Goal: Communication & Community: Answer question/provide support

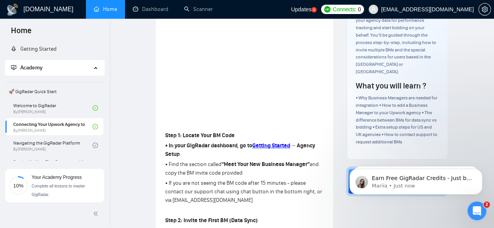
click at [482, 213] on div "Open Intercom Messenger" at bounding box center [476, 211] width 26 height 26
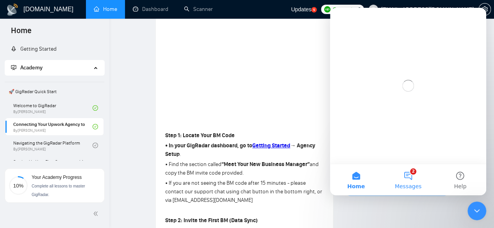
click at [408, 181] on button "2 Messages" at bounding box center [408, 179] width 52 height 31
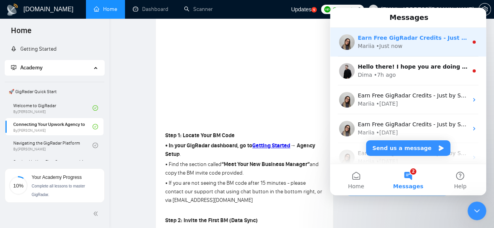
click at [392, 48] on div "• Just now" at bounding box center [389, 46] width 26 height 8
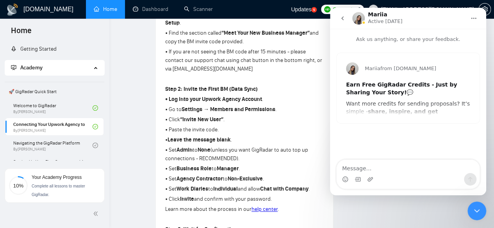
scroll to position [249, 0]
click at [341, 19] on icon "go back" at bounding box center [342, 18] width 6 height 6
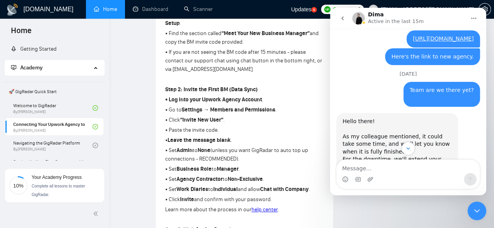
scroll to position [1753, 0]
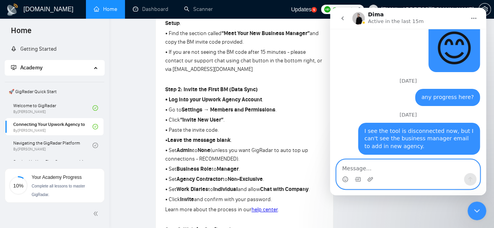
click at [387, 165] on textarea "Message…" at bounding box center [407, 166] width 143 height 13
type textarea "i AM RE"
type textarea "I am ready"
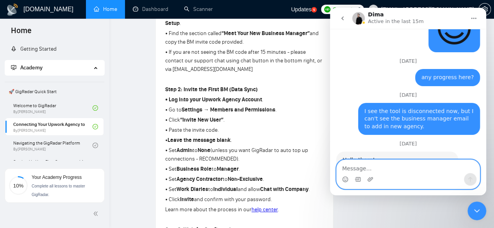
scroll to position [1776, 0]
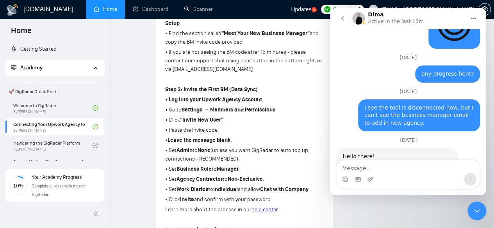
click at [474, 213] on icon "Close Intercom Messenger" at bounding box center [476, 210] width 9 height 9
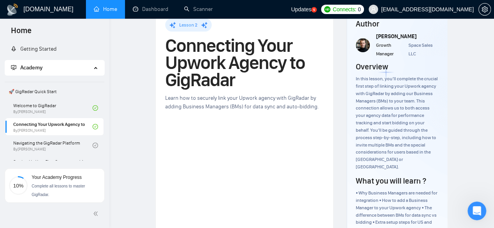
scroll to position [0, 0]
